Goal: Task Accomplishment & Management: Use online tool/utility

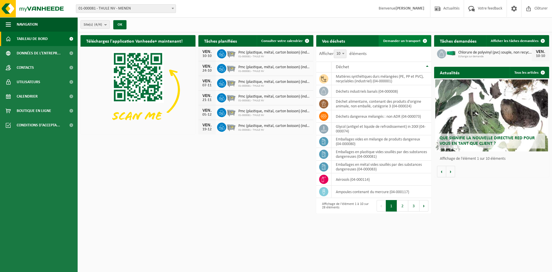
click at [408, 41] on span "Demander un transport" at bounding box center [401, 41] width 37 height 4
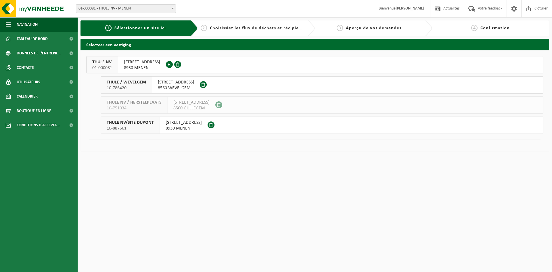
click at [144, 64] on span "KORTRIJKSTRAAT 343" at bounding box center [142, 62] width 36 height 6
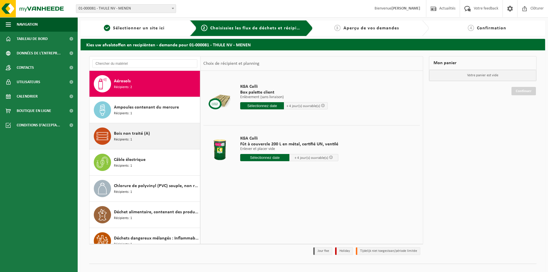
click at [140, 135] on span "Bois non traité (A)" at bounding box center [132, 133] width 36 height 7
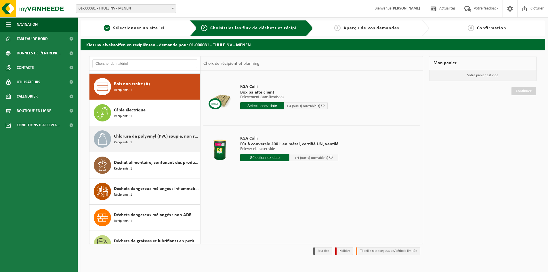
scroll to position [52, 0]
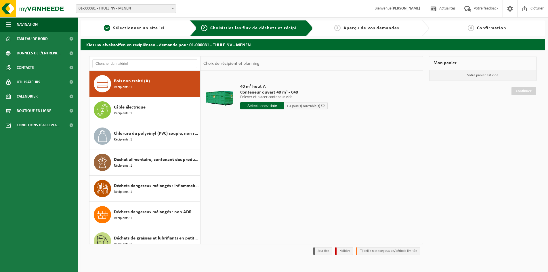
click at [261, 104] on input "text" at bounding box center [262, 105] width 44 height 7
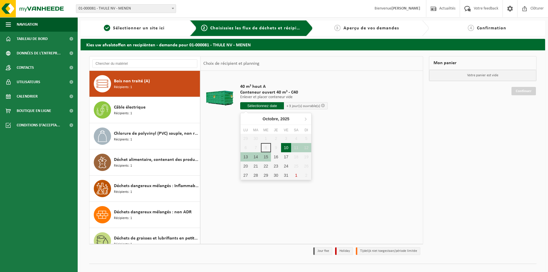
click at [286, 146] on div "10" at bounding box center [286, 147] width 10 height 9
type input "à partir de 2025-10-10"
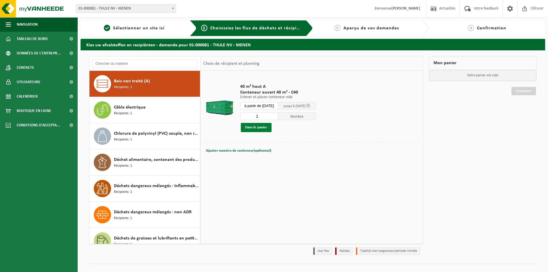
click at [253, 126] on button "Dans le panier" at bounding box center [256, 127] width 31 height 9
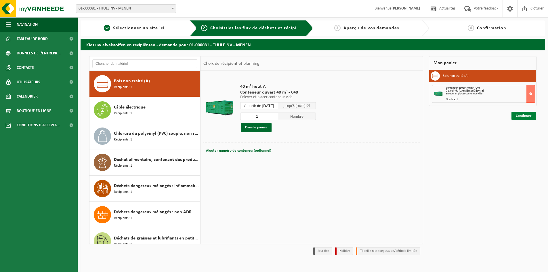
click at [518, 114] on link "Continuer" at bounding box center [523, 116] width 24 height 8
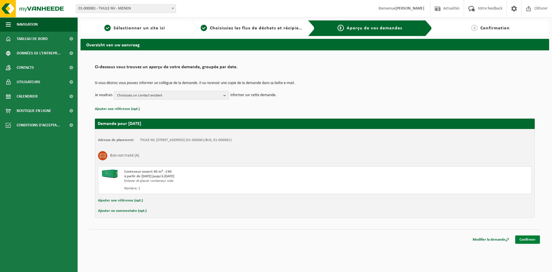
click at [532, 240] on link "Confirmer" at bounding box center [527, 239] width 25 height 8
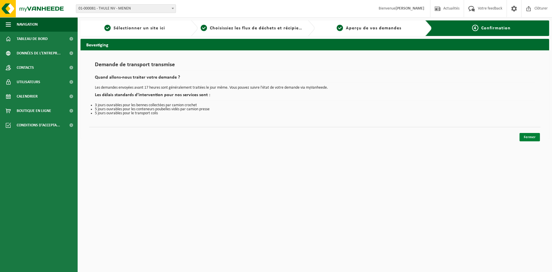
click at [523, 140] on link "Fermer" at bounding box center [530, 137] width 20 height 8
